Goal: Task Accomplishment & Management: Find specific page/section

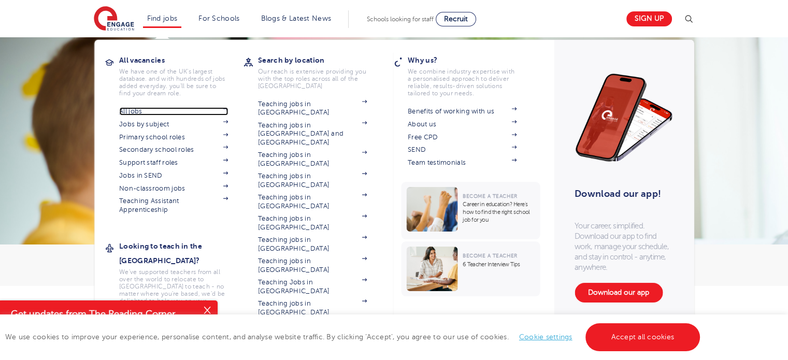
click at [149, 108] on link "All jobs" at bounding box center [173, 111] width 109 height 8
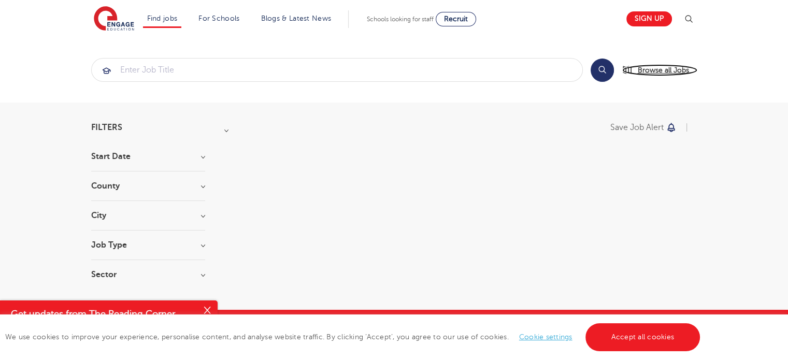
click at [651, 68] on span "Browse all Jobs" at bounding box center [663, 70] width 51 height 12
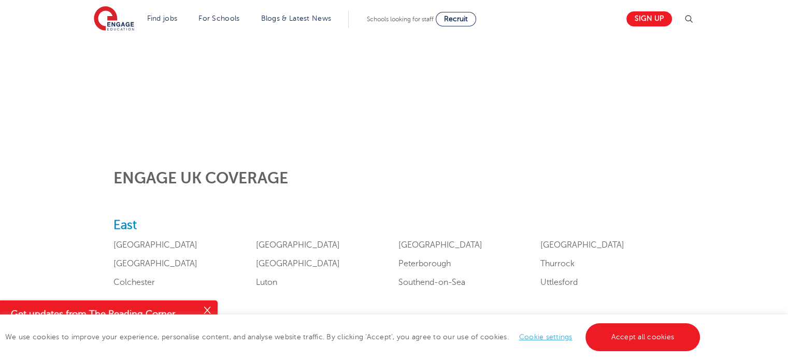
scroll to position [300, 0]
click at [206, 309] on button "Close" at bounding box center [207, 311] width 21 height 21
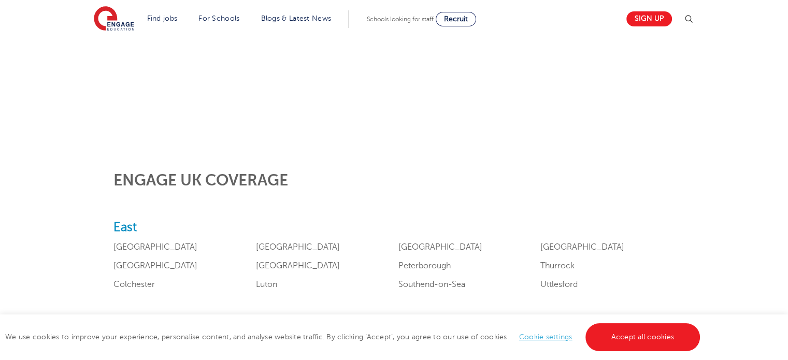
scroll to position [0, 0]
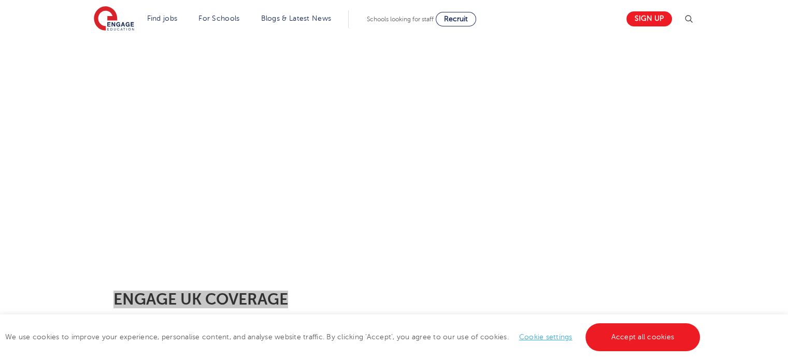
scroll to position [178, 0]
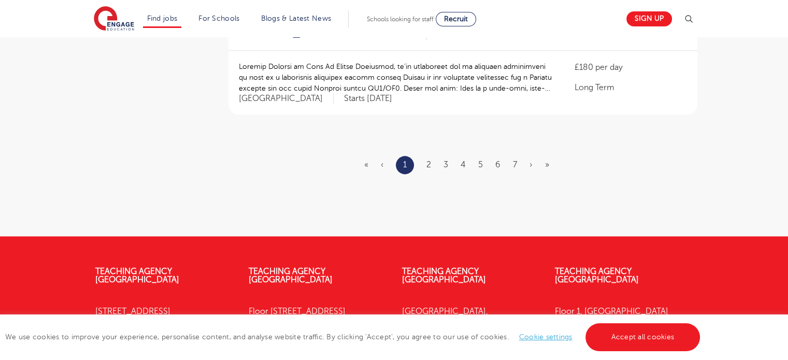
scroll to position [1331, 0]
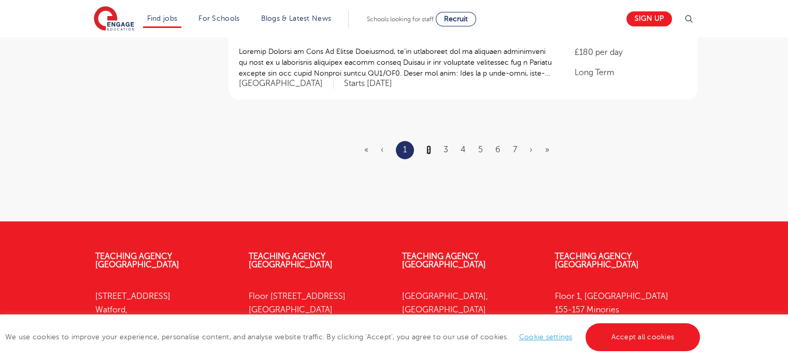
click at [428, 147] on link "2" at bounding box center [429, 149] width 5 height 9
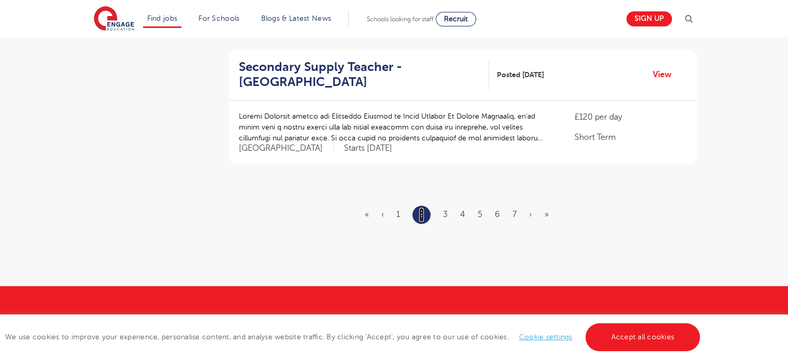
scroll to position [1279, 0]
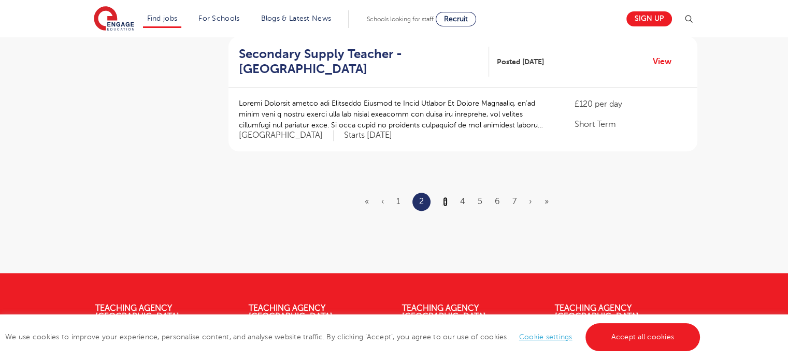
click at [444, 197] on link "3" at bounding box center [445, 201] width 5 height 9
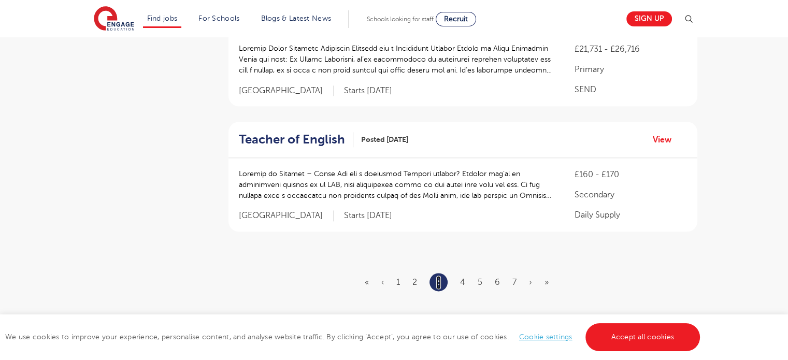
scroll to position [1221, 0]
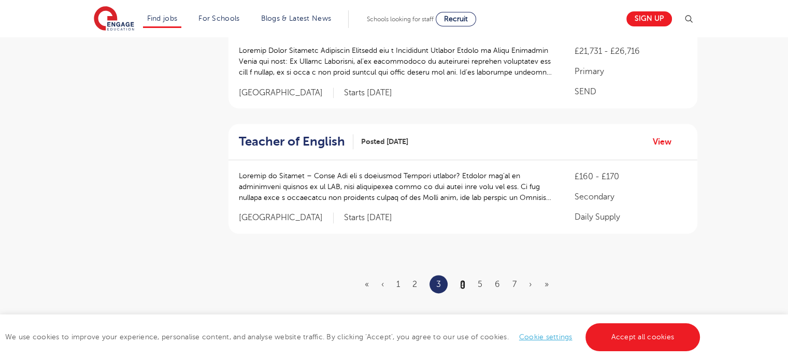
click at [464, 280] on link "4" at bounding box center [462, 284] width 5 height 9
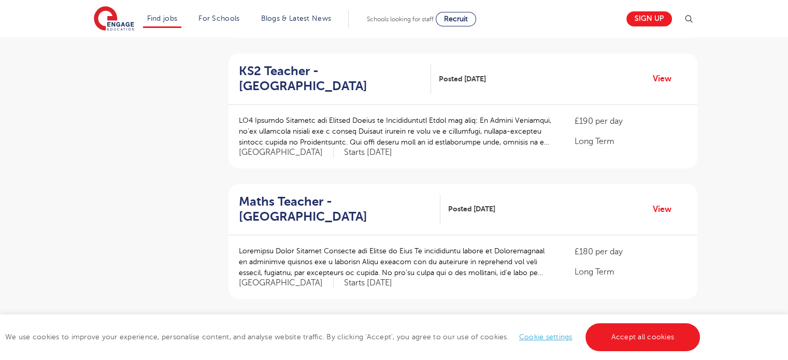
scroll to position [1142, 0]
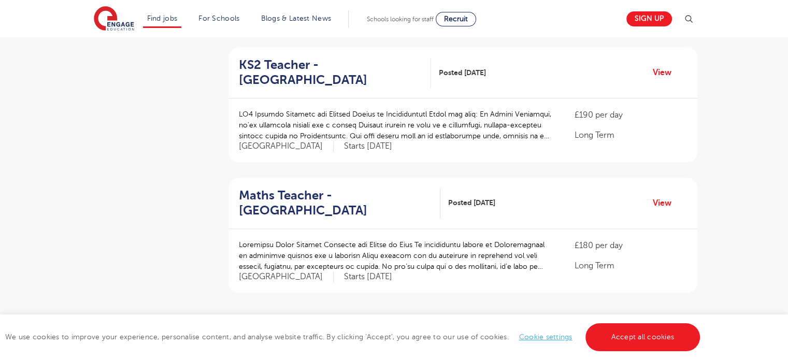
click at [480, 338] on link "5" at bounding box center [479, 342] width 5 height 9
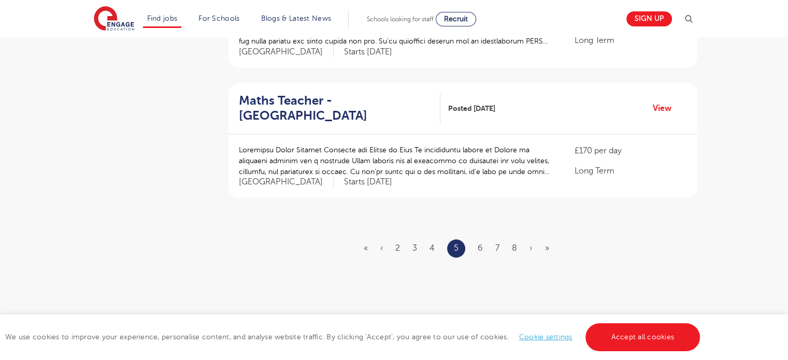
scroll to position [1235, 0]
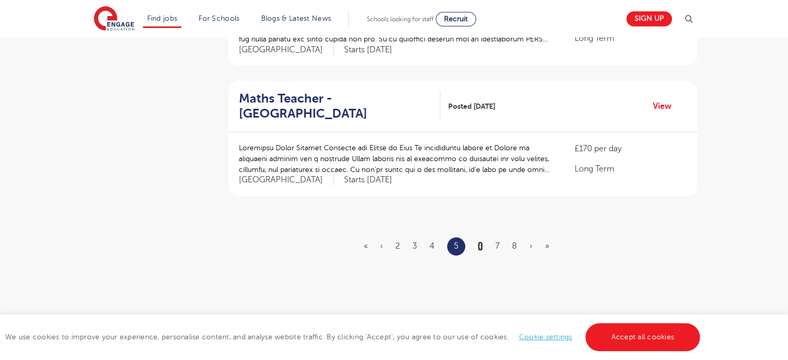
click at [480, 242] on link "6" at bounding box center [480, 246] width 5 height 9
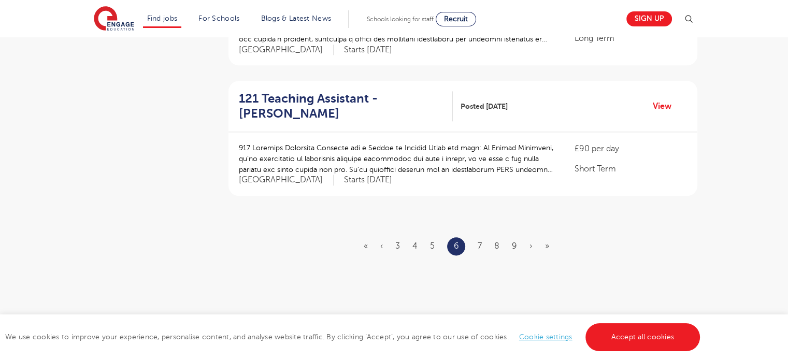
scroll to position [0, 0]
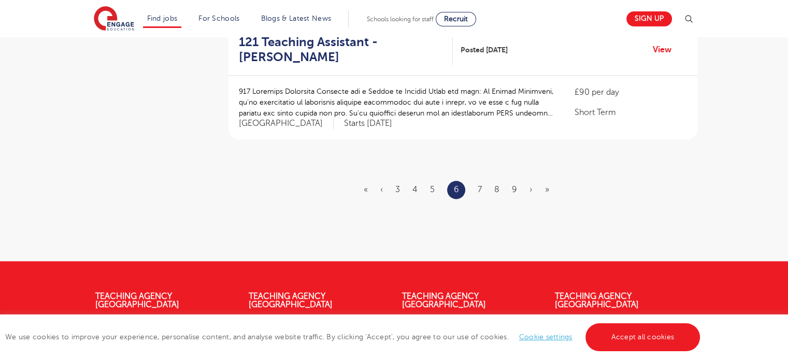
scroll to position [1300, 0]
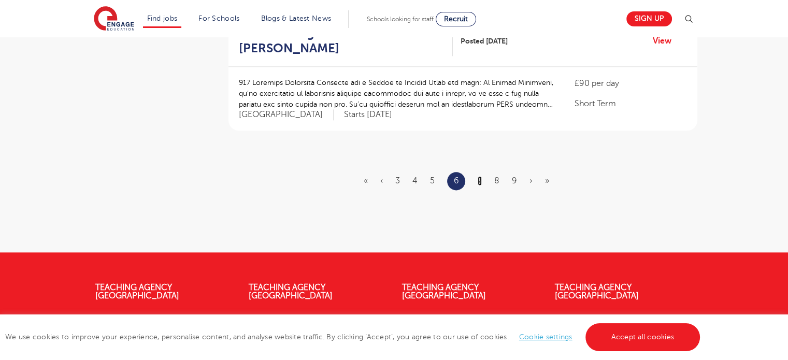
click at [480, 176] on link "7" at bounding box center [480, 180] width 4 height 9
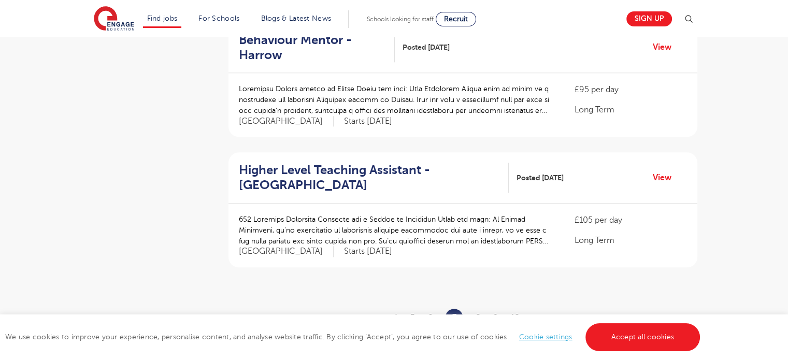
scroll to position [1226, 0]
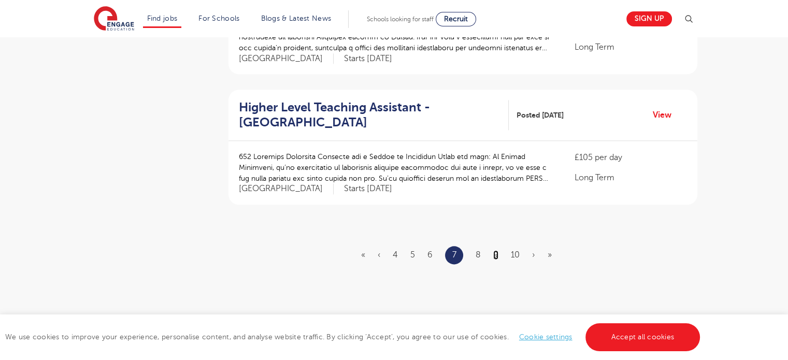
click at [493, 250] on link "9" at bounding box center [495, 254] width 5 height 9
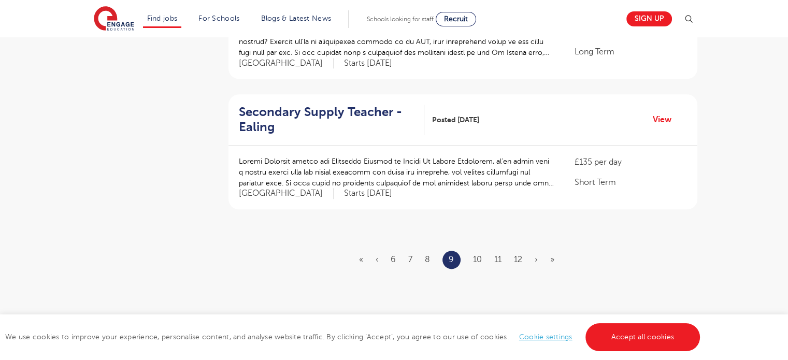
scroll to position [1223, 0]
click at [476, 253] on link "10" at bounding box center [477, 257] width 9 height 9
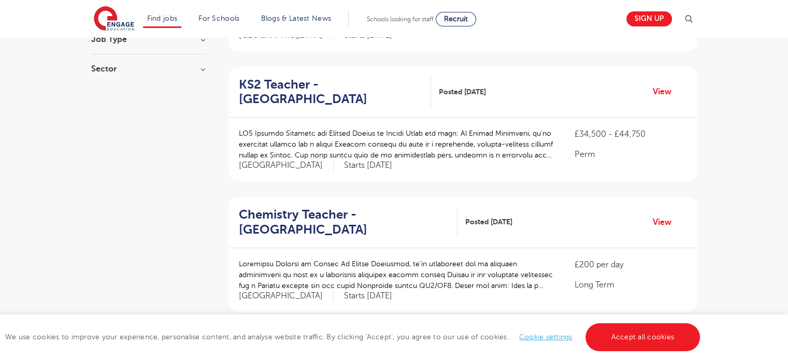
scroll to position [208, 0]
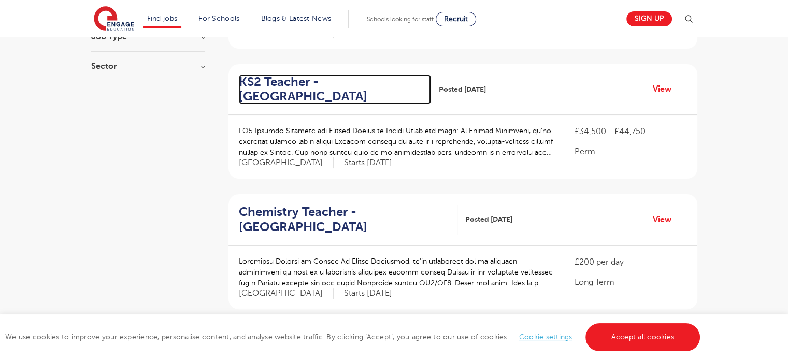
click at [339, 75] on h2 "KS2 Teacher - [GEOGRAPHIC_DATA]" at bounding box center [331, 90] width 184 height 30
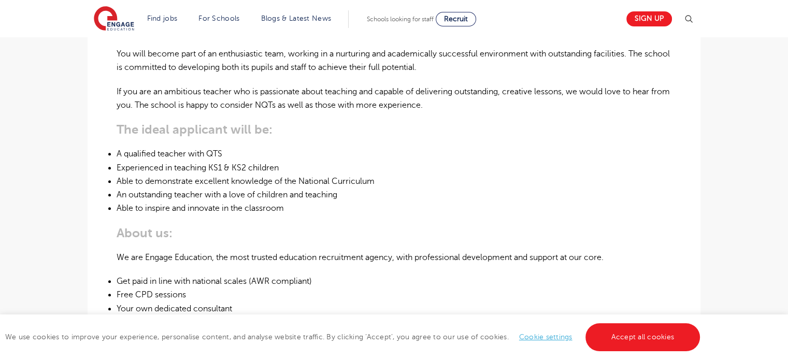
scroll to position [378, 0]
